Goal: Information Seeking & Learning: Learn about a topic

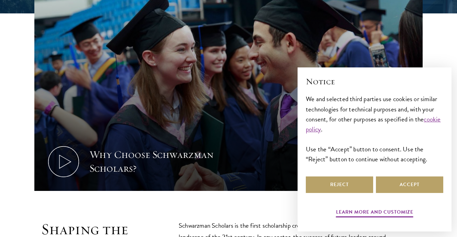
scroll to position [246, 0]
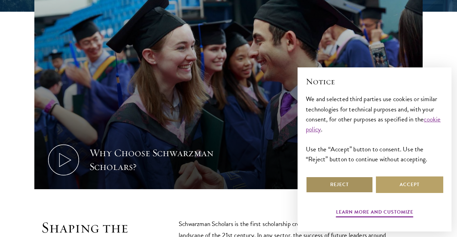
click at [340, 184] on button "Reject" at bounding box center [339, 184] width 67 height 16
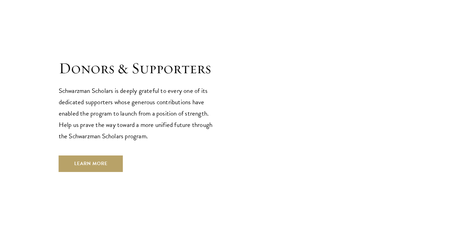
scroll to position [2062, 0]
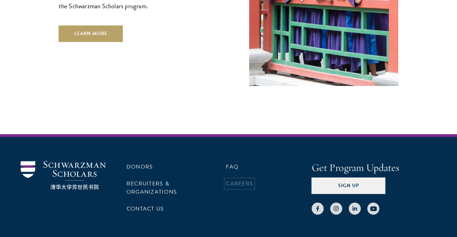
click at [237, 179] on link "Careers" at bounding box center [239, 183] width 27 height 8
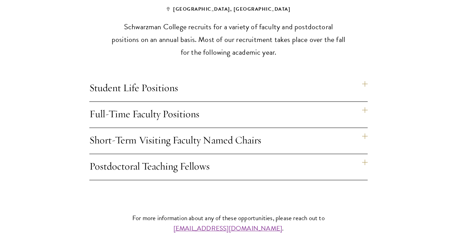
scroll to position [563, 0]
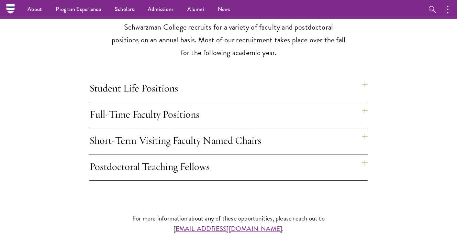
click at [305, 79] on h4 "Student Life Positions" at bounding box center [228, 89] width 278 height 26
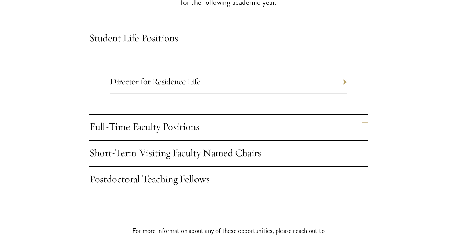
scroll to position [614, 0]
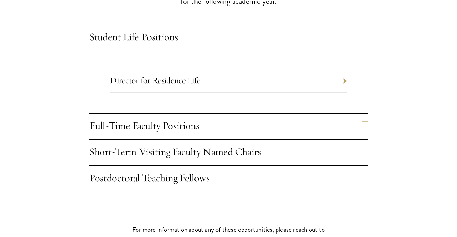
click at [240, 113] on h4 "Full-Time Faculty Positions" at bounding box center [228, 126] width 278 height 26
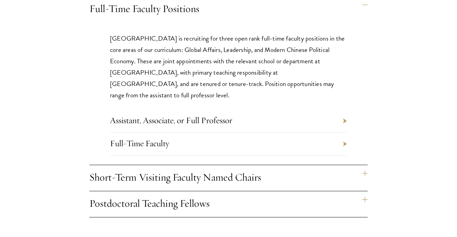
scroll to position [670, 0]
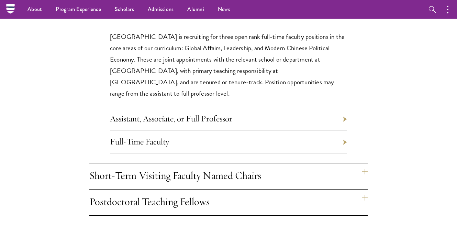
click at [263, 169] on h4 "Short-Term Visiting Faculty Named Chairs" at bounding box center [228, 176] width 278 height 26
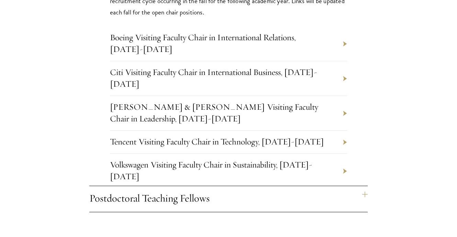
scroll to position [819, 0]
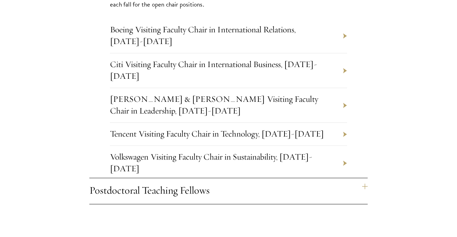
click at [278, 179] on h4 "Postdoctoral Teaching Fellows" at bounding box center [228, 191] width 278 height 26
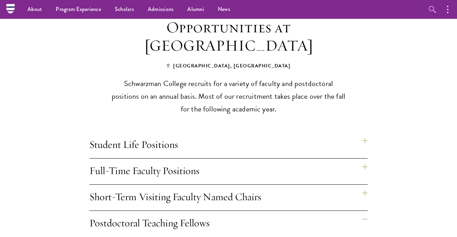
scroll to position [473, 0]
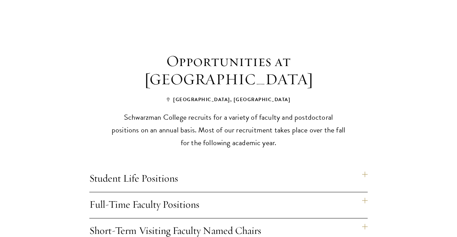
click at [315, 167] on h4 "Student Life Positions" at bounding box center [228, 179] width 278 height 26
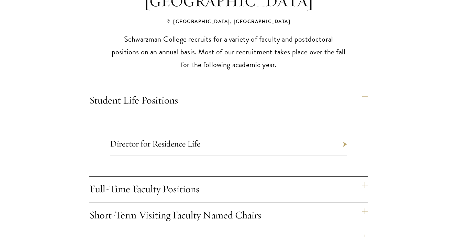
scroll to position [553, 0]
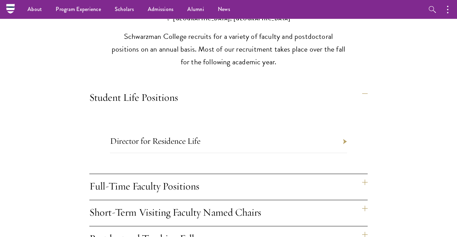
click at [204, 130] on li "Director for Residence Life" at bounding box center [228, 141] width 237 height 23
click at [181, 135] on link "Director for Residence Life" at bounding box center [155, 140] width 90 height 11
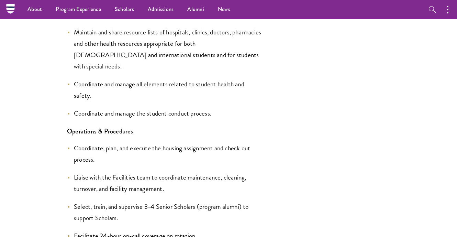
scroll to position [804, 0]
